Goal: Obtain resource: Obtain resource

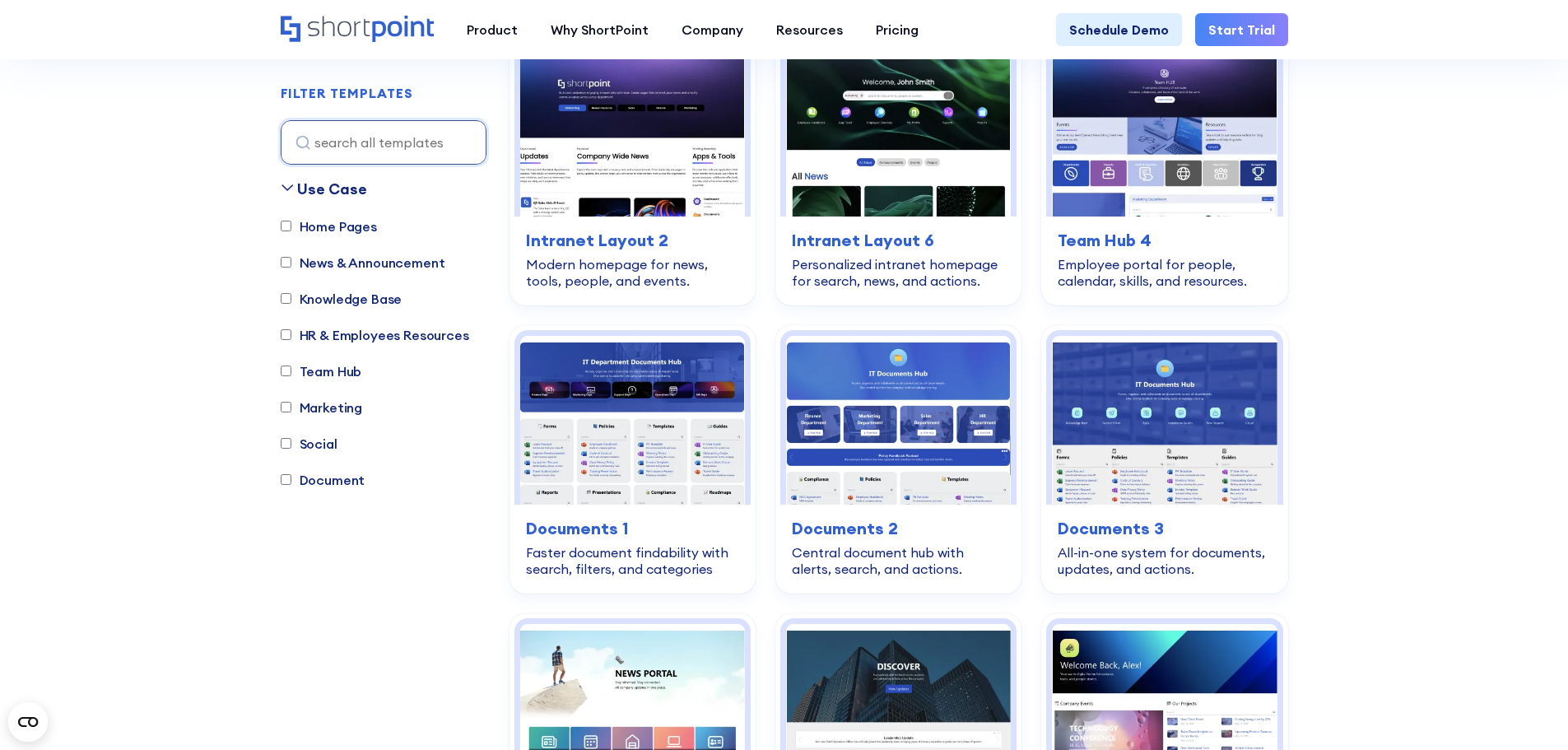
scroll to position [329, 0]
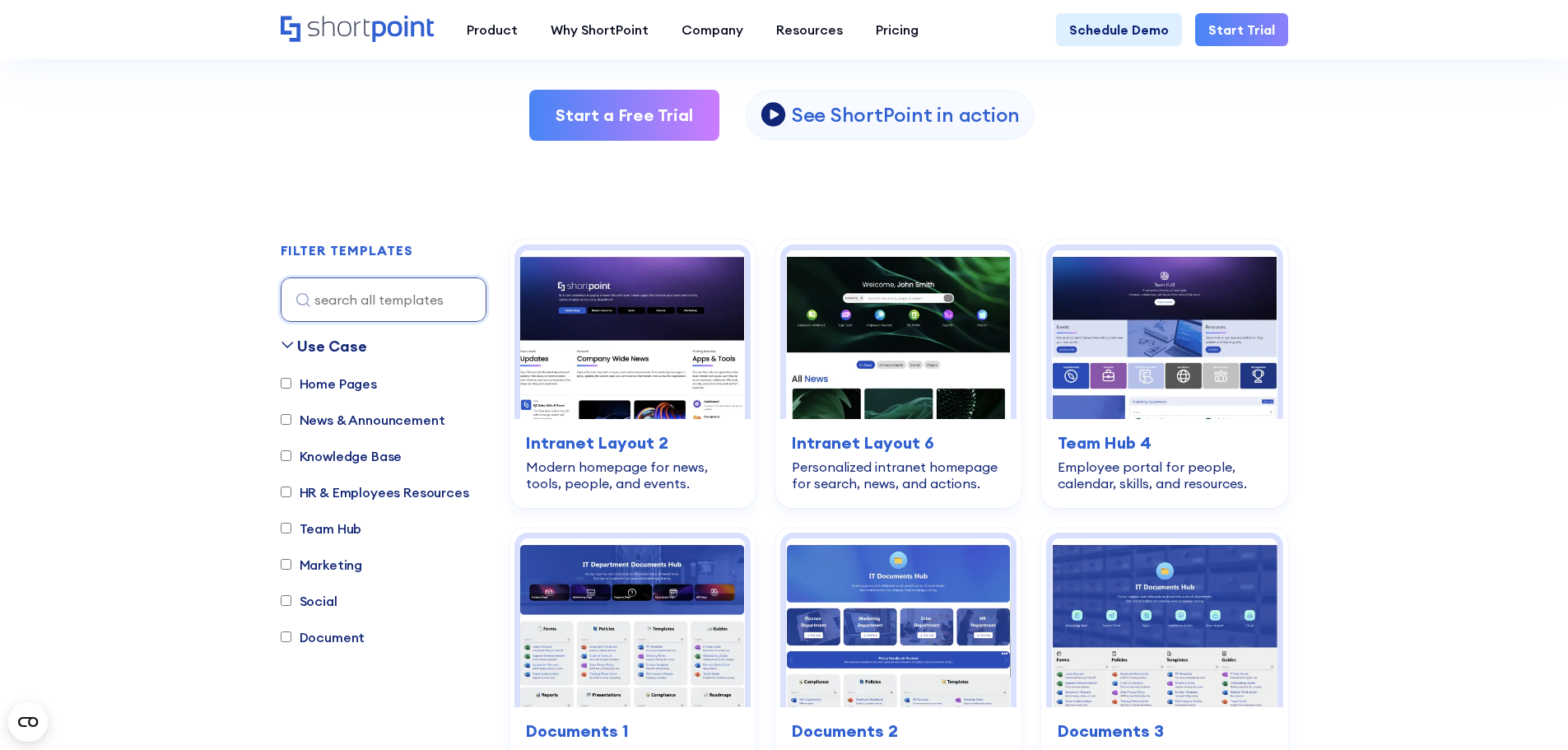
click at [844, 425] on div "home-pages Intranet Layout 6 Personalized intranet homepage for search, news, a…" at bounding box center [898, 461] width 237 height 84
